Goal: Information Seeking & Learning: Learn about a topic

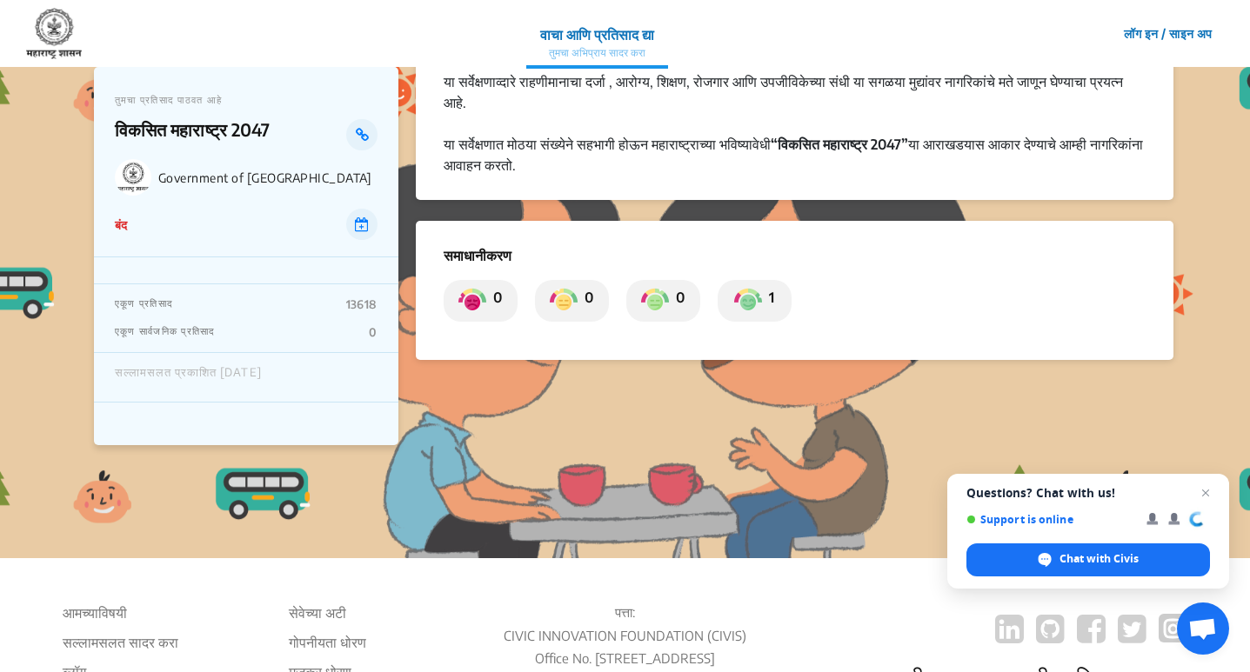
scroll to position [211, 0]
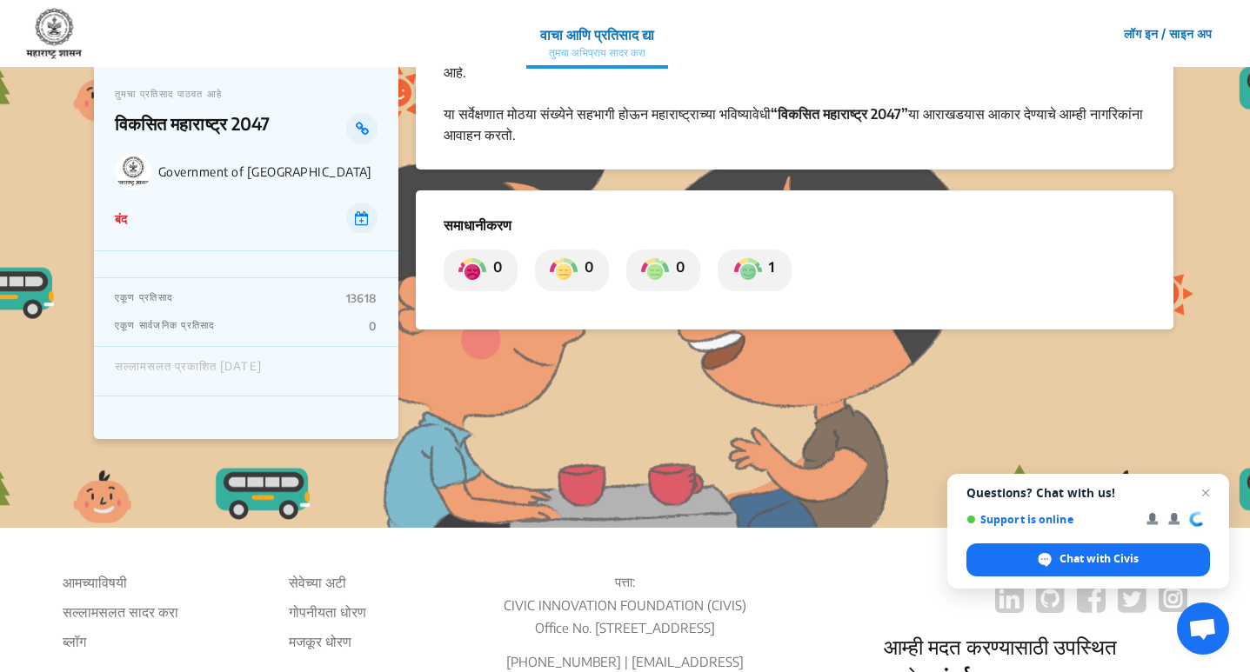
click at [497, 276] on p "0" at bounding box center [494, 271] width 16 height 28
click at [532, 270] on div "0 0 0 1" at bounding box center [795, 271] width 702 height 42
click at [602, 272] on div "0" at bounding box center [572, 271] width 74 height 42
click at [743, 268] on img at bounding box center [748, 271] width 28 height 28
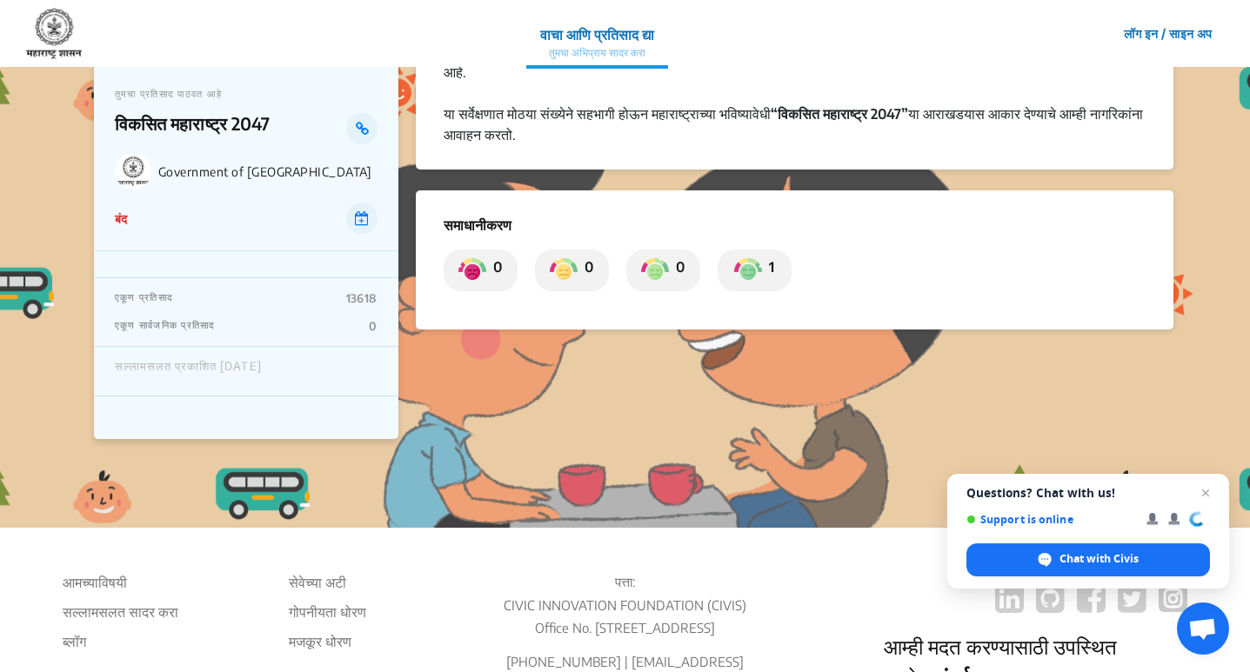
click at [534, 196] on div "समाधानीकरण 0 0 0 1" at bounding box center [795, 259] width 758 height 139
drag, startPoint x: 298, startPoint y: 277, endPoint x: 330, endPoint y: 164, distance: 116.7
click at [322, 191] on div "तुमचा प्रतिसाद पाठवत आहे विकसित महाराष्ट्र 2047 Government of Maharashtra बंद ए…" at bounding box center [246, 250] width 304 height 378
click at [268, 170] on p "Government of [GEOGRAPHIC_DATA]" at bounding box center [267, 171] width 219 height 15
click at [364, 217] on icon at bounding box center [362, 218] width 14 height 14
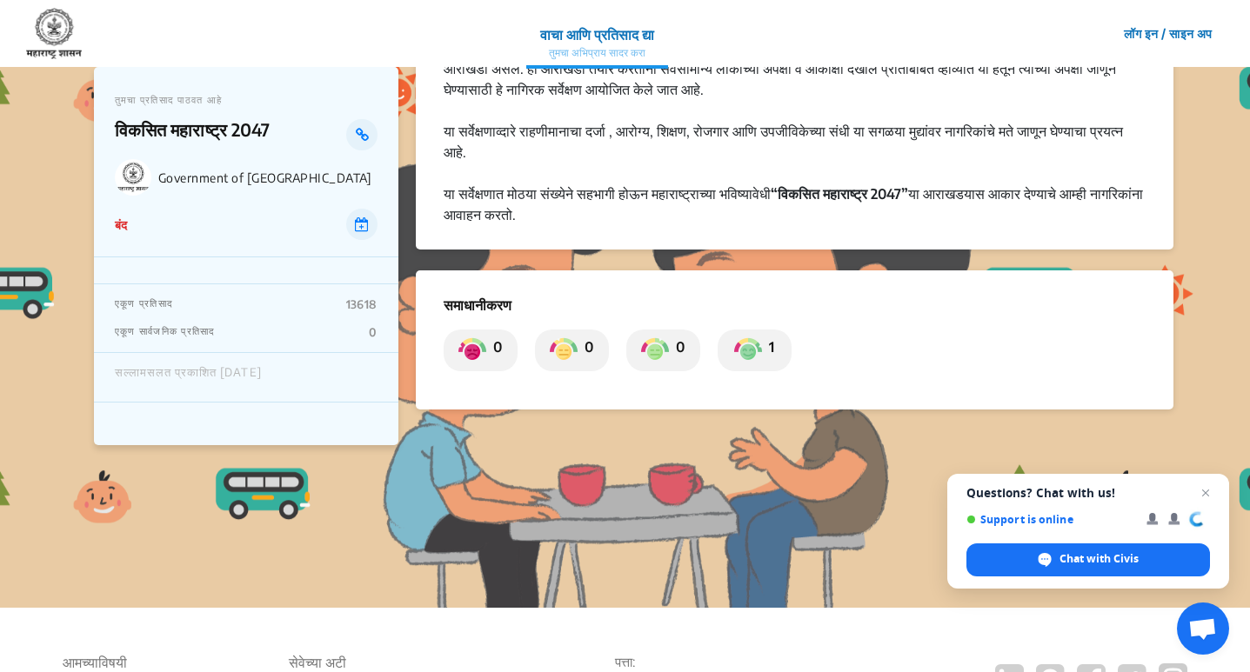
scroll to position [0, 0]
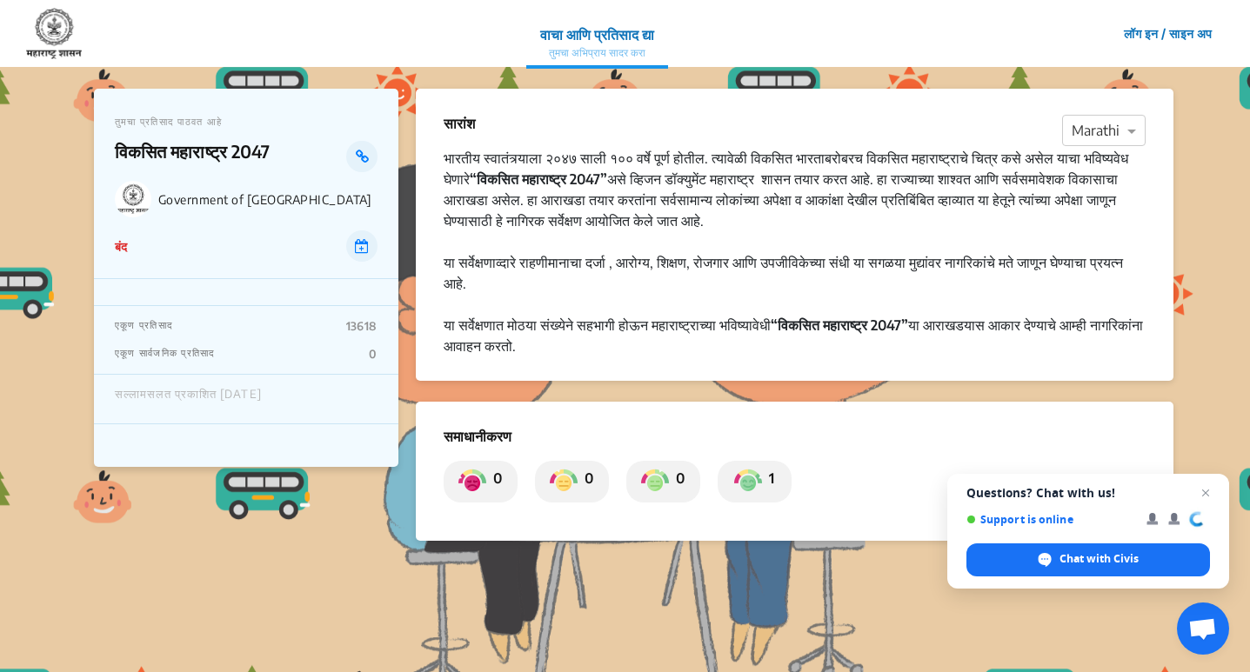
click at [1157, 126] on div "सारांश × Marathi भारतीय स्वातंत्र्याला २०४७ साली १०० वर्षे पूर्ण होतील. त्यावेळ…" at bounding box center [795, 235] width 758 height 292
click at [1133, 124] on span at bounding box center [1134, 130] width 22 height 21
click at [1091, 194] on span "Hindi" at bounding box center [1087, 198] width 33 height 17
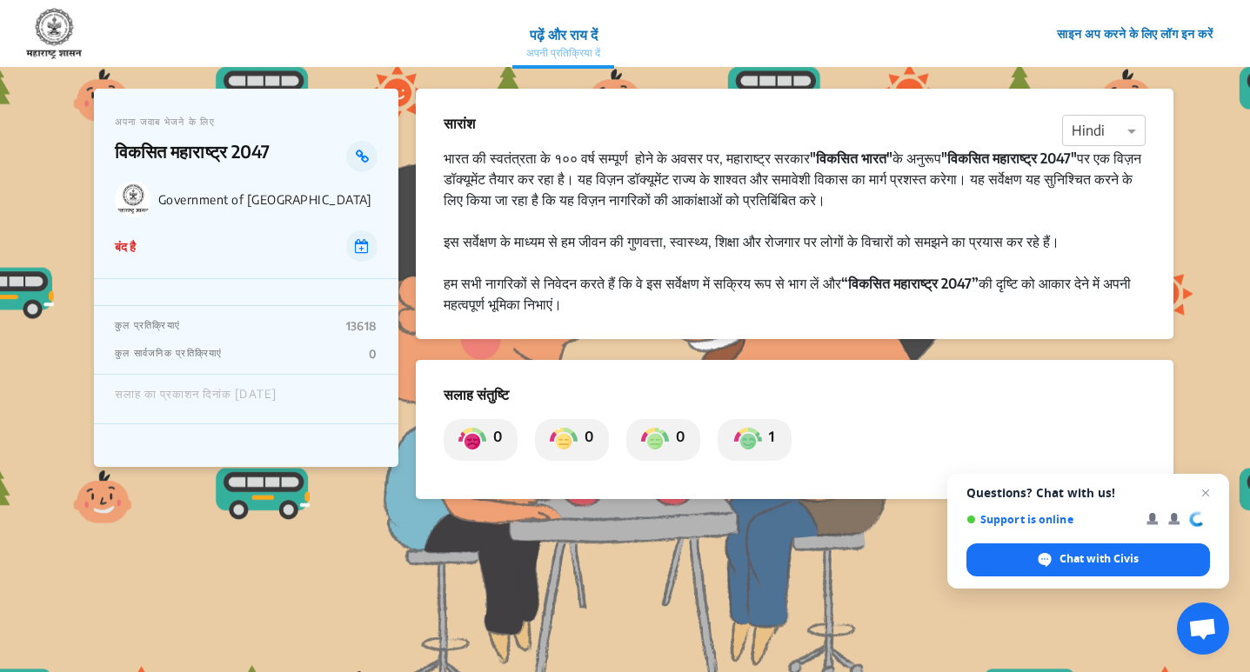
click at [504, 94] on div "सारांश × Hindi भारत की स्वतंत्रता के १०० वर्ष सम्पूर्ण होने के अवसर पर, महाराष्…" at bounding box center [795, 214] width 758 height 250
